Goal: Book appointment/travel/reservation

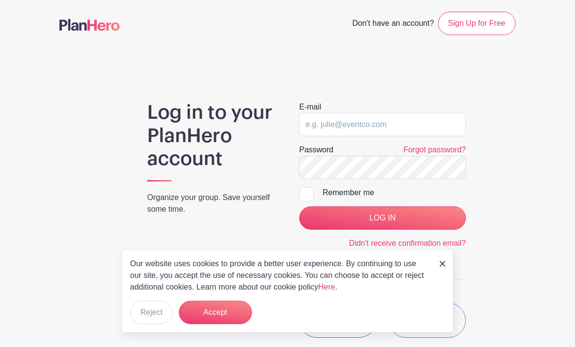
click at [350, 124] on input "email" at bounding box center [382, 124] width 167 height 23
type input "[EMAIL_ADDRESS][DOMAIN_NAME]"
click at [443, 261] on img at bounding box center [442, 264] width 6 height 6
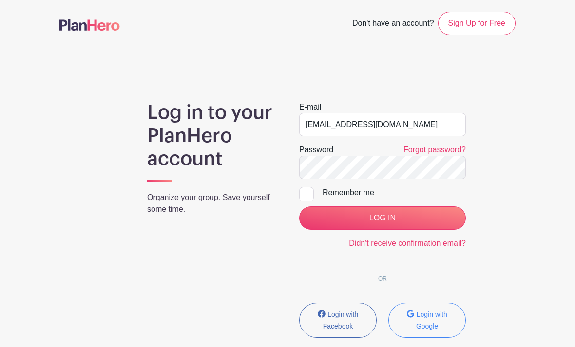
click at [392, 212] on input "LOG IN" at bounding box center [382, 217] width 167 height 23
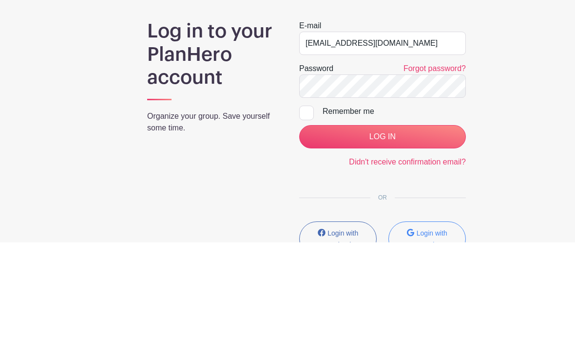
click at [378, 230] on input "LOG IN" at bounding box center [382, 241] width 167 height 23
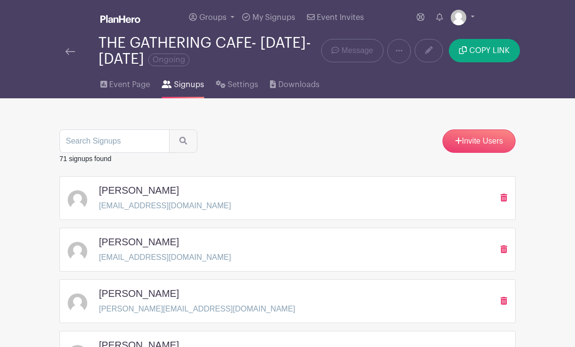
click at [127, 82] on span "Event Page" at bounding box center [129, 85] width 41 height 12
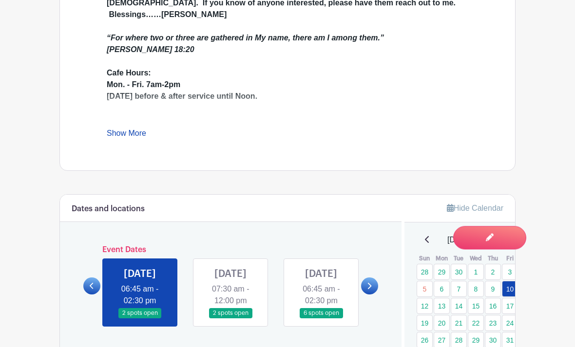
scroll to position [408, 0]
click at [230, 318] on link at bounding box center [230, 318] width 0 height 0
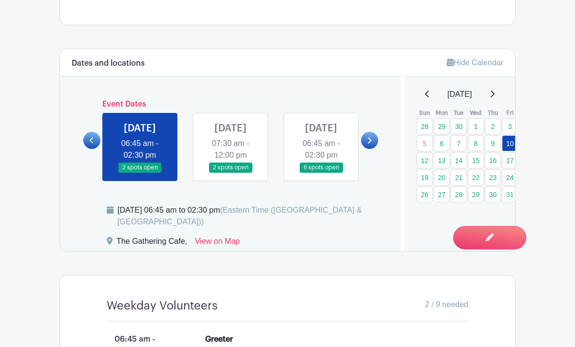
scroll to position [557, 0]
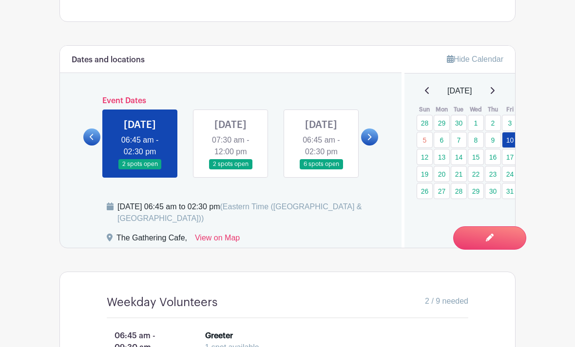
click at [230, 169] on link at bounding box center [230, 169] width 0 height 0
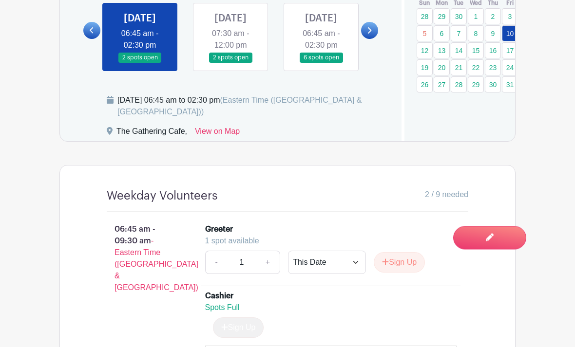
scroll to position [663, 0]
click at [230, 63] on link at bounding box center [230, 63] width 0 height 0
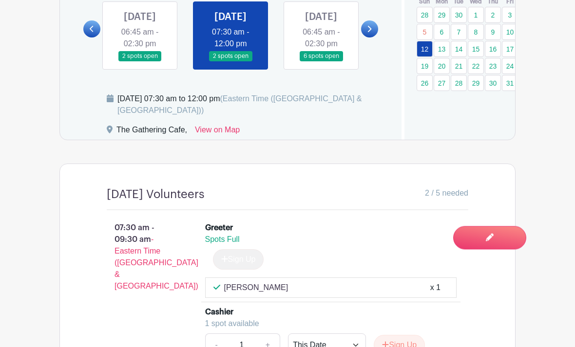
scroll to position [664, 0]
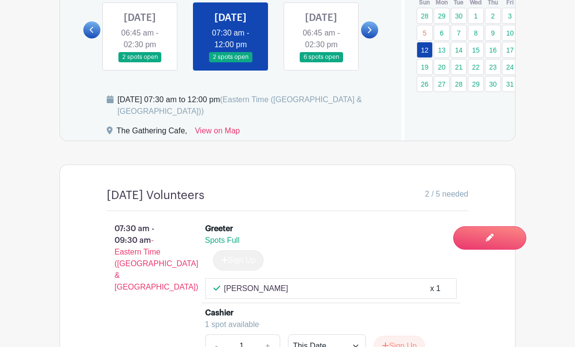
click at [321, 62] on link at bounding box center [321, 62] width 0 height 0
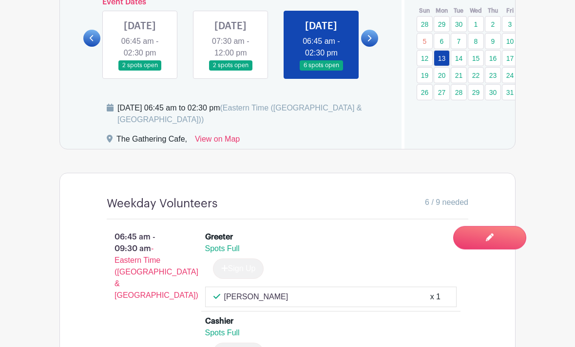
scroll to position [641, 0]
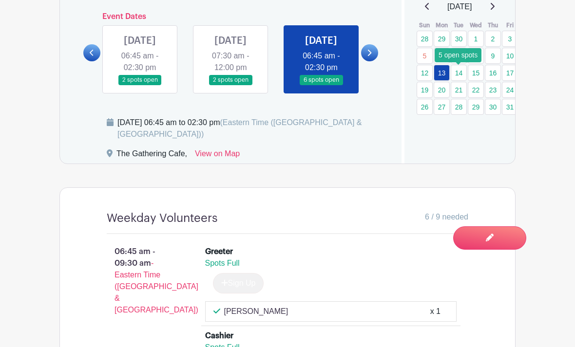
click at [458, 76] on link "14" at bounding box center [458, 73] width 16 height 16
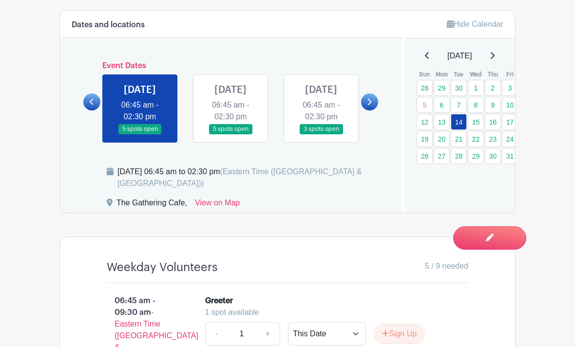
scroll to position [594, 0]
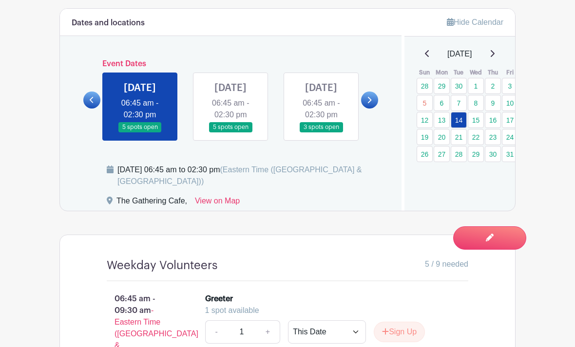
click at [230, 132] on link at bounding box center [230, 132] width 0 height 0
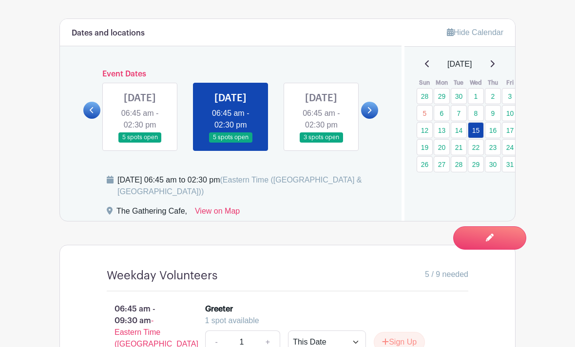
scroll to position [583, 0]
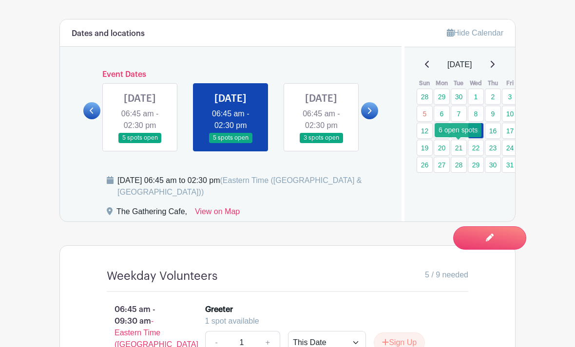
click at [462, 149] on link "21" at bounding box center [458, 148] width 16 height 16
click at [457, 151] on link "21" at bounding box center [458, 148] width 16 height 16
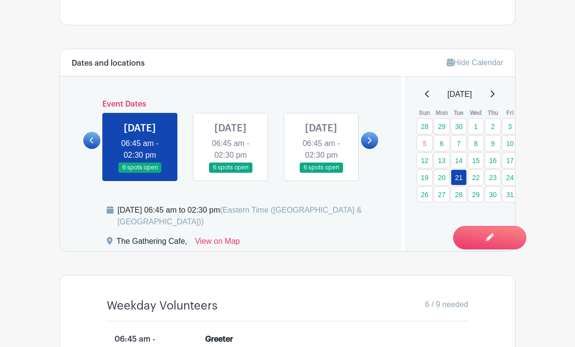
scroll to position [544, 0]
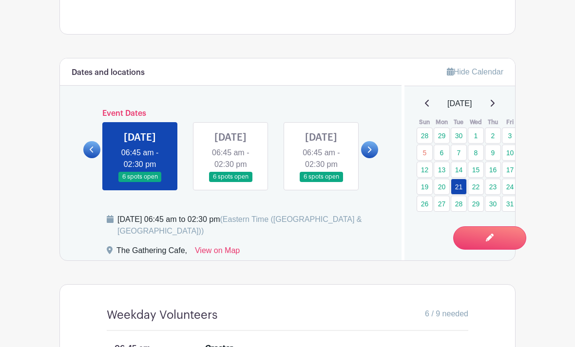
click at [418, 204] on link "26" at bounding box center [424, 204] width 16 height 16
click at [419, 206] on link "26" at bounding box center [424, 204] width 16 height 16
click at [422, 205] on link "26" at bounding box center [424, 204] width 16 height 16
click at [420, 211] on link "26" at bounding box center [424, 204] width 16 height 16
click at [419, 203] on link "26" at bounding box center [424, 204] width 16 height 16
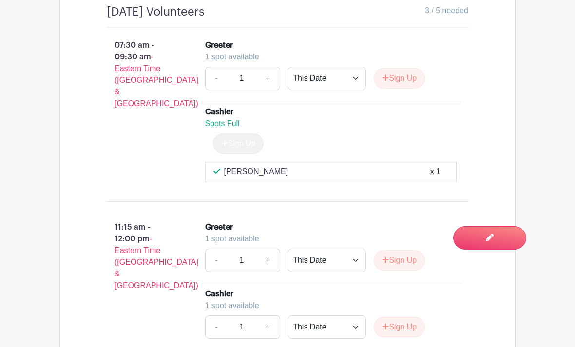
scroll to position [846, 0]
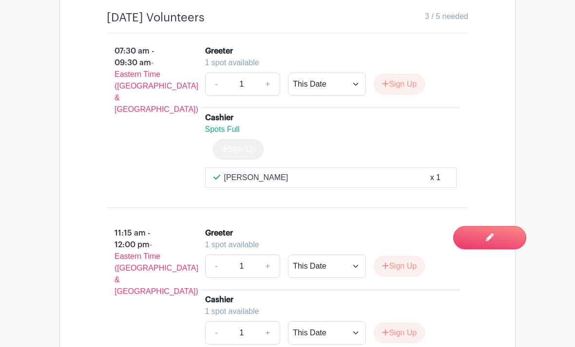
scroll to position [843, 0]
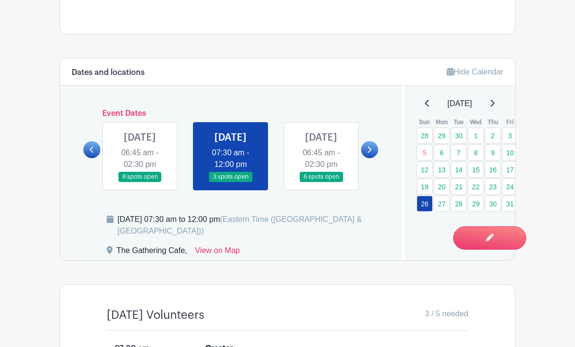
scroll to position [543, 0]
click at [321, 183] on link at bounding box center [321, 183] width 0 height 0
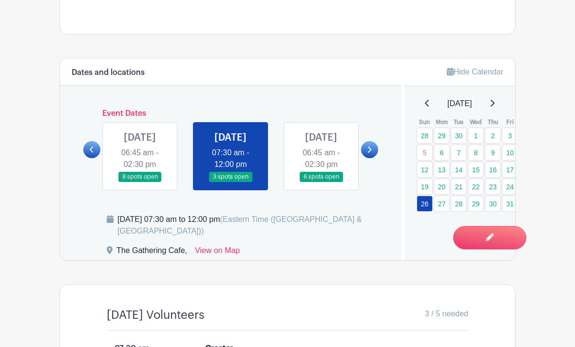
click at [321, 183] on link at bounding box center [321, 183] width 0 height 0
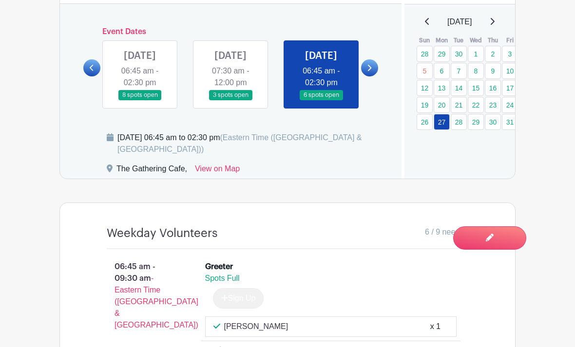
scroll to position [625, 0]
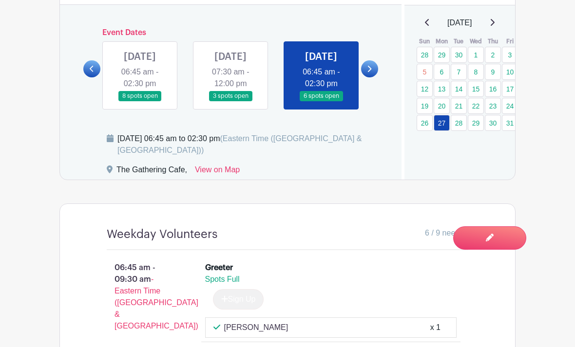
click at [371, 73] on icon at bounding box center [369, 68] width 4 height 7
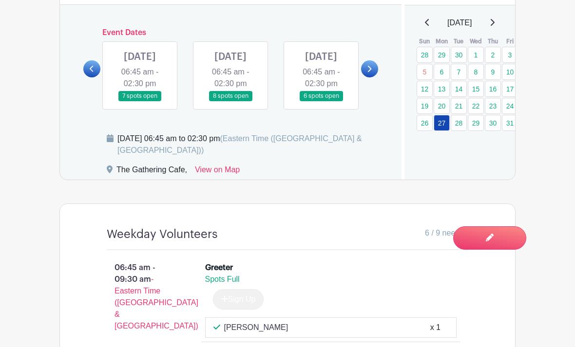
click at [140, 101] on link at bounding box center [140, 101] width 0 height 0
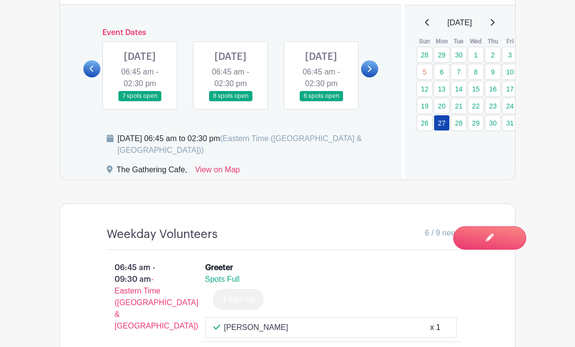
click at [140, 101] on link at bounding box center [140, 101] width 0 height 0
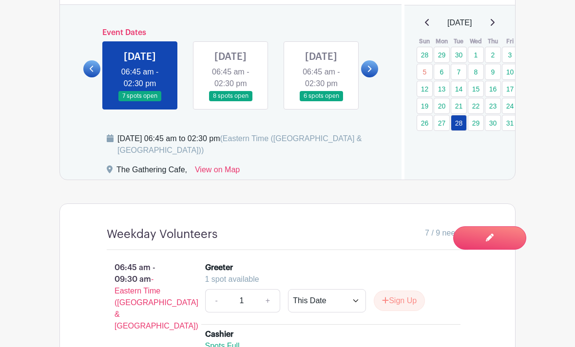
click at [140, 101] on link at bounding box center [140, 101] width 0 height 0
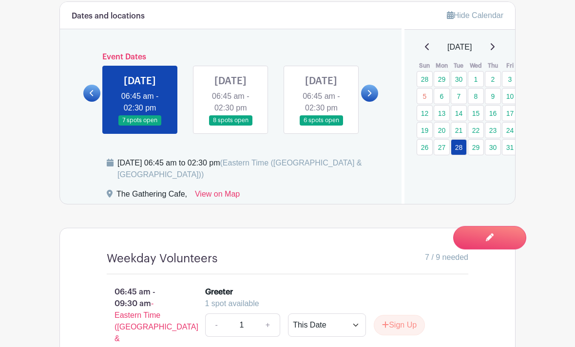
scroll to position [587, 0]
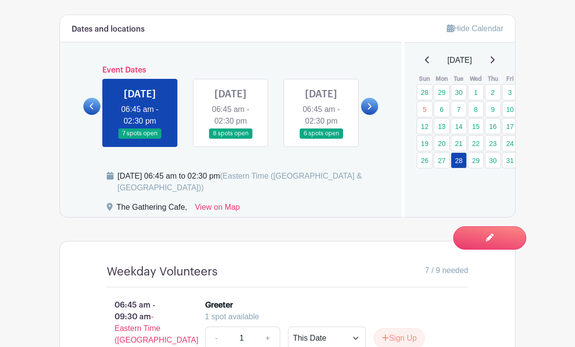
click at [96, 113] on link at bounding box center [91, 106] width 17 height 17
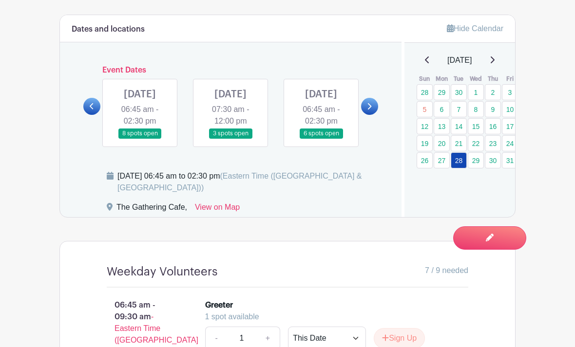
click at [230, 139] on link at bounding box center [230, 139] width 0 height 0
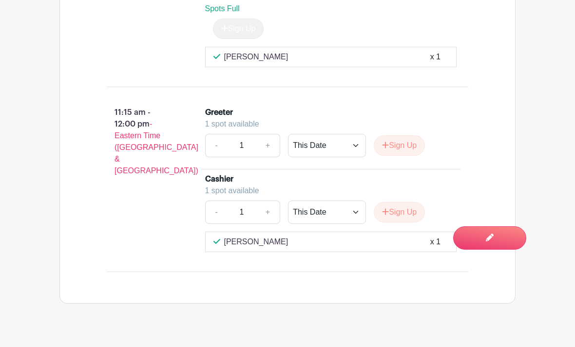
scroll to position [964, 0]
